Goal: Task Accomplishment & Management: Manage account settings

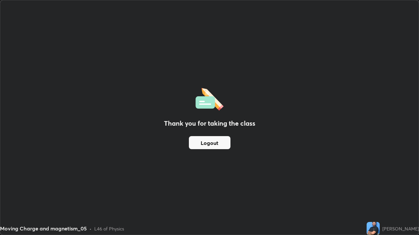
scroll to position [235, 419]
click at [396, 234] on div "[PERSON_NAME]" at bounding box center [392, 228] width 52 height 13
click at [379, 229] on img at bounding box center [372, 228] width 13 height 13
click at [379, 227] on img at bounding box center [372, 228] width 13 height 13
click at [379, 229] on img at bounding box center [372, 228] width 13 height 13
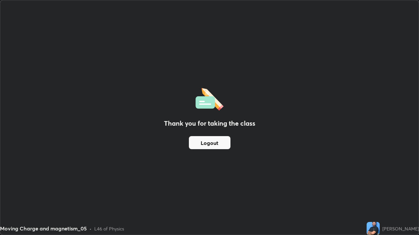
click at [379, 230] on img at bounding box center [372, 228] width 13 height 13
click at [379, 228] on img at bounding box center [372, 228] width 13 height 13
click at [379, 231] on img at bounding box center [372, 228] width 13 height 13
click at [401, 232] on div "[PERSON_NAME]" at bounding box center [400, 229] width 37 height 7
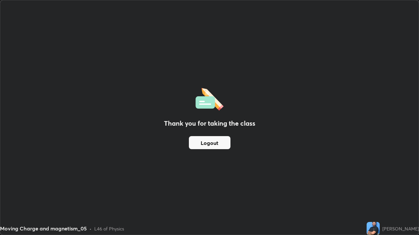
click at [412, 231] on div "[PERSON_NAME]" at bounding box center [400, 229] width 37 height 7
click at [379, 229] on img at bounding box center [372, 228] width 13 height 13
click at [379, 232] on img at bounding box center [372, 228] width 13 height 13
click at [379, 228] on img at bounding box center [372, 228] width 13 height 13
click at [379, 231] on img at bounding box center [372, 228] width 13 height 13
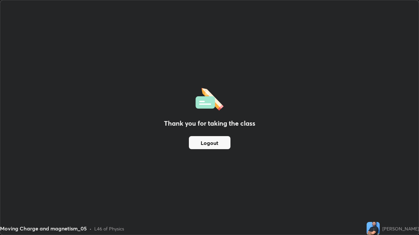
click at [379, 234] on img at bounding box center [372, 228] width 13 height 13
click at [225, 144] on button "Logout" at bounding box center [210, 142] width 42 height 13
click at [222, 147] on button "Logout" at bounding box center [210, 142] width 42 height 13
click at [220, 144] on button "Logout" at bounding box center [210, 142] width 42 height 13
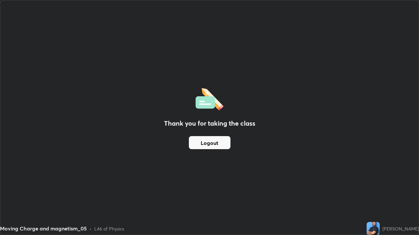
click at [219, 142] on button "Logout" at bounding box center [210, 142] width 42 height 13
click at [213, 141] on button "Logout" at bounding box center [210, 142] width 42 height 13
click at [209, 139] on button "Logout" at bounding box center [210, 142] width 42 height 13
click at [191, 121] on h2 "Thank you for taking the class" at bounding box center [209, 124] width 91 height 10
click at [182, 117] on div "Thank you for taking the class Logout" at bounding box center [209, 117] width 418 height 235
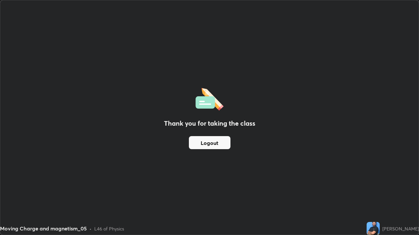
click at [97, 227] on div "L46 of Physics" at bounding box center [109, 229] width 30 height 7
click at [102, 231] on div "L46 of Physics" at bounding box center [109, 229] width 30 height 7
click at [81, 231] on div "Moving Charge and magnetism_05" at bounding box center [43, 229] width 87 height 8
click at [78, 233] on div "Moving Charge and magnetism_05" at bounding box center [43, 229] width 87 height 8
click at [61, 228] on div "Moving Charge and magnetism_05" at bounding box center [43, 229] width 87 height 8
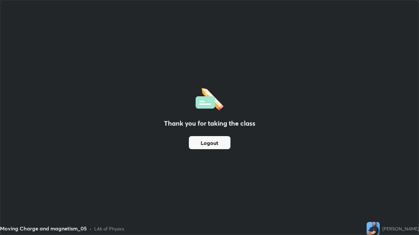
click at [198, 145] on button "Logout" at bounding box center [210, 142] width 42 height 13
click at [196, 142] on button "Logout" at bounding box center [210, 142] width 42 height 13
click at [199, 131] on div "Thank you for taking the class Logout" at bounding box center [209, 117] width 418 height 235
click at [204, 120] on h2 "Thank you for taking the class" at bounding box center [209, 124] width 91 height 10
click at [206, 109] on img at bounding box center [209, 98] width 28 height 25
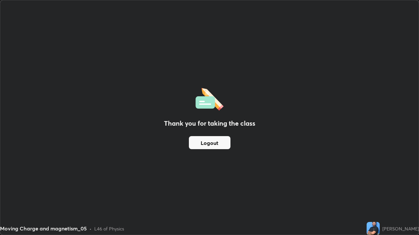
click at [208, 99] on img at bounding box center [209, 98] width 28 height 25
click at [208, 101] on img at bounding box center [209, 98] width 28 height 25
click at [208, 142] on button "Logout" at bounding box center [210, 142] width 42 height 13
click at [215, 138] on button "Logout" at bounding box center [210, 142] width 42 height 13
click at [217, 143] on button "Logout" at bounding box center [210, 142] width 42 height 13
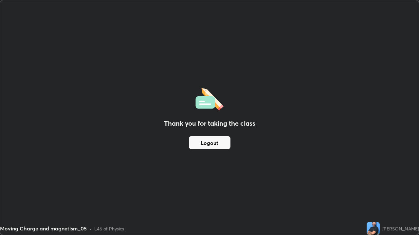
click at [219, 144] on button "Logout" at bounding box center [210, 142] width 42 height 13
click at [220, 147] on button "Logout" at bounding box center [210, 142] width 42 height 13
click at [228, 145] on button "Logout" at bounding box center [210, 142] width 42 height 13
click at [379, 228] on img at bounding box center [372, 228] width 13 height 13
click at [379, 232] on img at bounding box center [372, 228] width 13 height 13
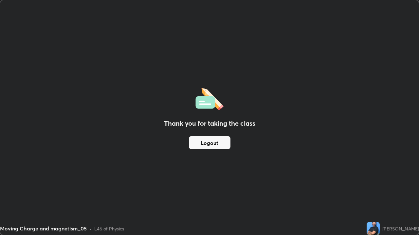
click at [379, 232] on img at bounding box center [372, 228] width 13 height 13
click at [379, 231] on img at bounding box center [372, 228] width 13 height 13
click at [379, 229] on img at bounding box center [372, 228] width 13 height 13
click at [379, 228] on img at bounding box center [372, 228] width 13 height 13
click at [379, 230] on img at bounding box center [372, 228] width 13 height 13
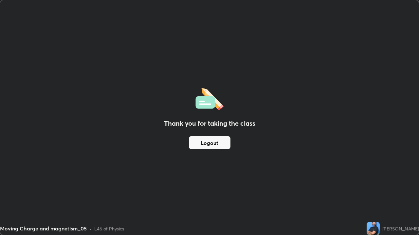
click at [401, 230] on div "[PERSON_NAME]" at bounding box center [400, 229] width 37 height 7
click at [406, 229] on div "[PERSON_NAME]" at bounding box center [400, 229] width 37 height 7
click at [393, 90] on div "Thank you for taking the class Logout" at bounding box center [209, 117] width 418 height 235
click at [226, 139] on button "Logout" at bounding box center [210, 142] width 42 height 13
click at [225, 146] on button "Logout" at bounding box center [210, 142] width 42 height 13
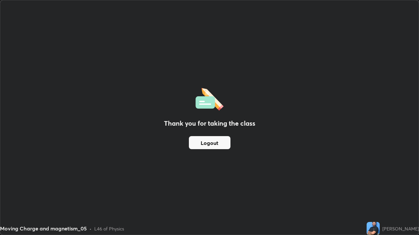
click at [227, 143] on button "Logout" at bounding box center [210, 142] width 42 height 13
click at [281, 179] on div "Thank you for taking the class Logout" at bounding box center [209, 117] width 418 height 235
click at [379, 232] on img at bounding box center [372, 228] width 13 height 13
click at [379, 229] on img at bounding box center [372, 228] width 13 height 13
